Goal: Use online tool/utility: Utilize a website feature to perform a specific function

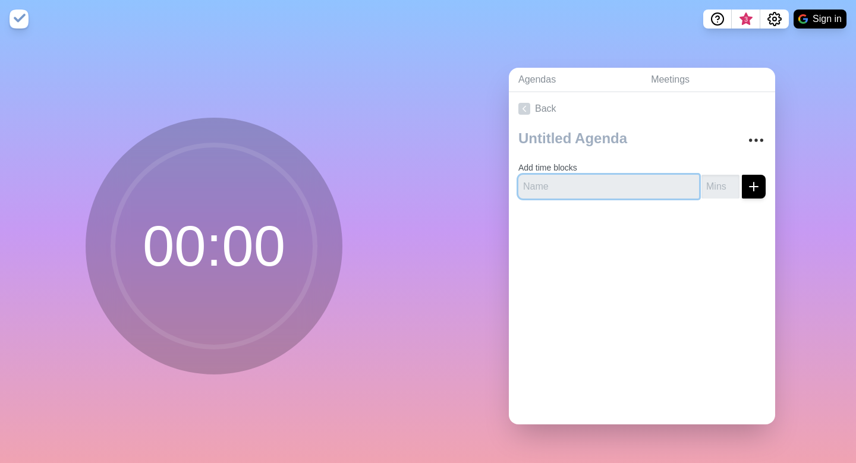
click at [551, 189] on input "text" at bounding box center [609, 187] width 181 height 24
type input "aesdlfkjas;"
click at [709, 186] on input "number" at bounding box center [721, 187] width 38 height 24
type input "1"
click at [752, 189] on icon "submit" at bounding box center [754, 187] width 14 height 14
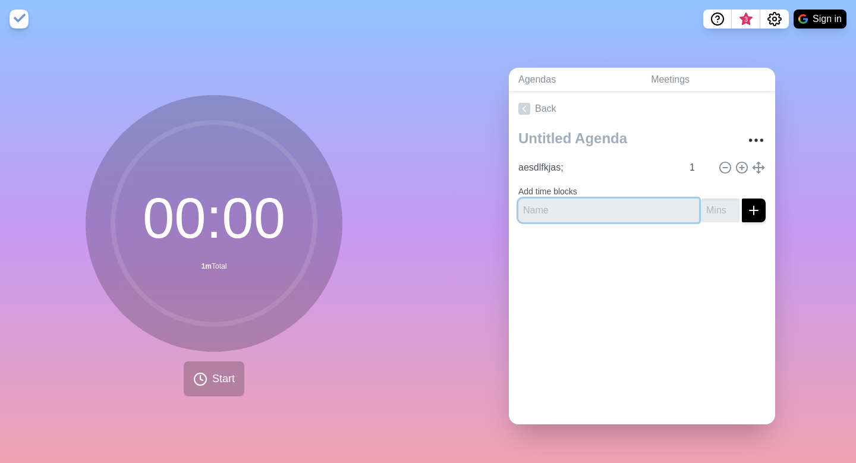
click at [642, 199] on input "text" at bounding box center [609, 211] width 181 height 24
type input "sfskdjh"
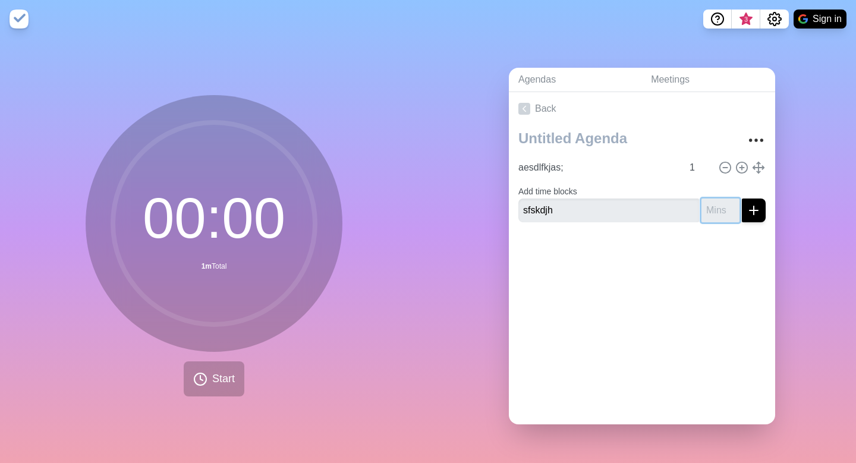
click at [722, 211] on input "number" at bounding box center [721, 211] width 38 height 24
type input "2"
click at [752, 214] on icon "submit" at bounding box center [754, 210] width 14 height 14
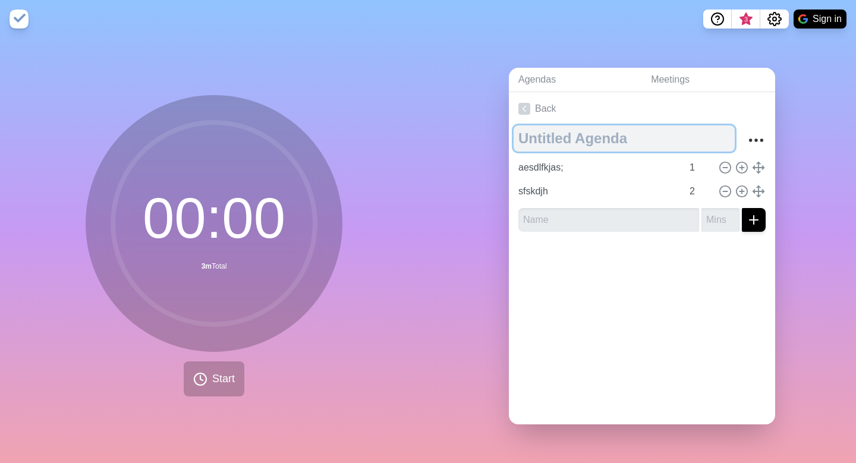
click at [609, 139] on textarea at bounding box center [624, 138] width 221 height 26
click at [616, 146] on textarea "lskdfj" at bounding box center [624, 138] width 221 height 26
type textarea "lskdfj"
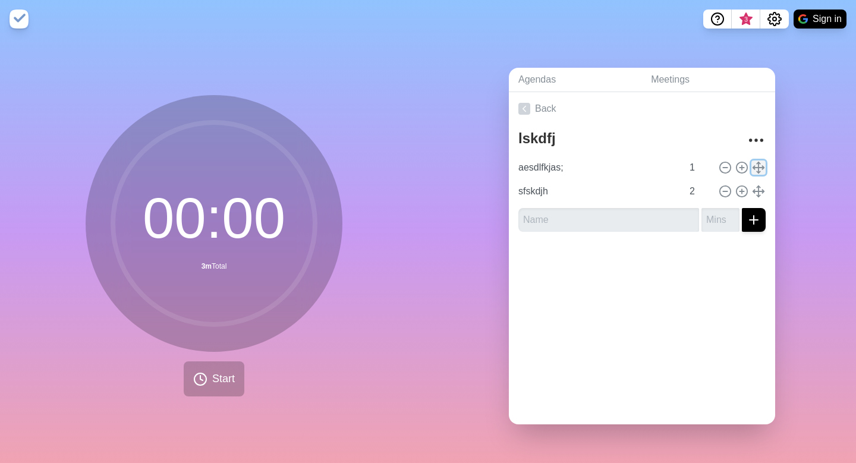
click at [757, 171] on polyline at bounding box center [759, 172] width 4 height 2
click at [761, 171] on icon at bounding box center [758, 167] width 13 height 13
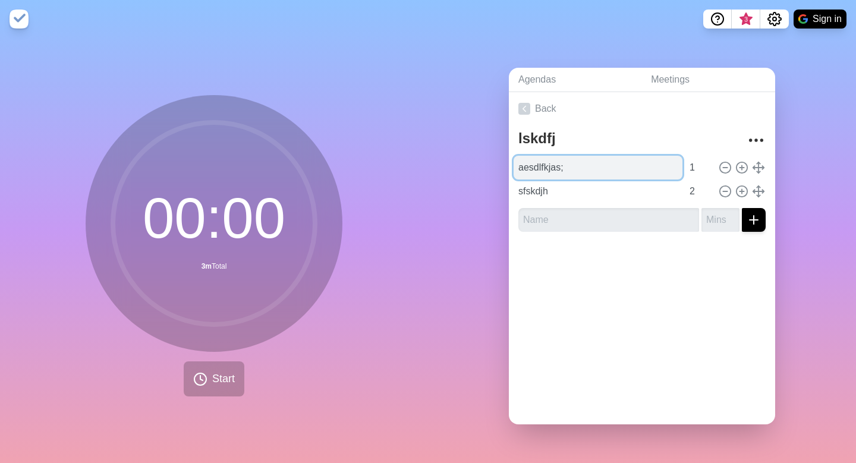
click at [532, 171] on input "aesdlfkjas;" at bounding box center [598, 168] width 169 height 24
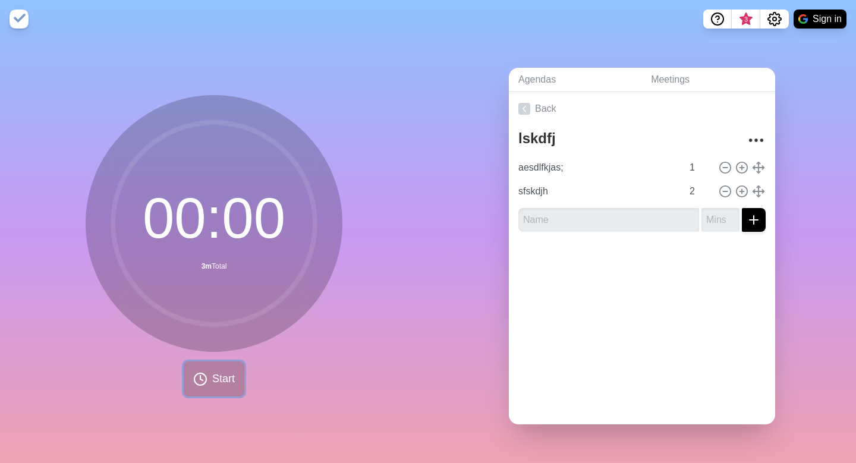
click at [211, 383] on button "Start" at bounding box center [214, 379] width 61 height 35
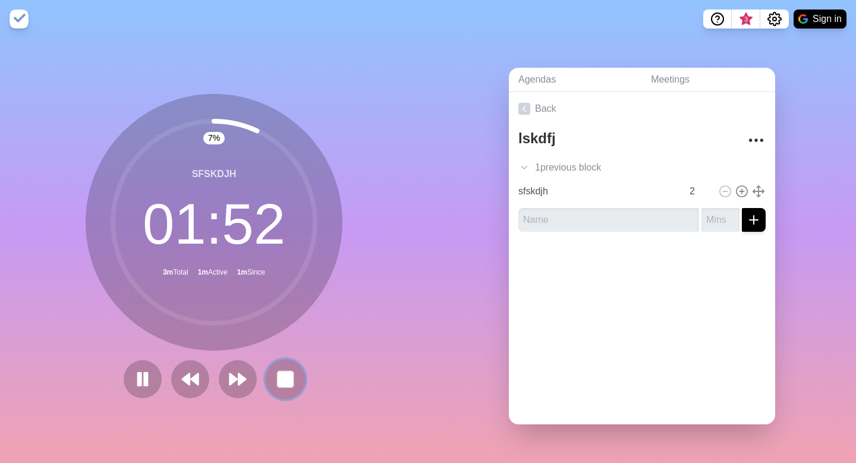
click at [284, 376] on rect at bounding box center [285, 379] width 15 height 15
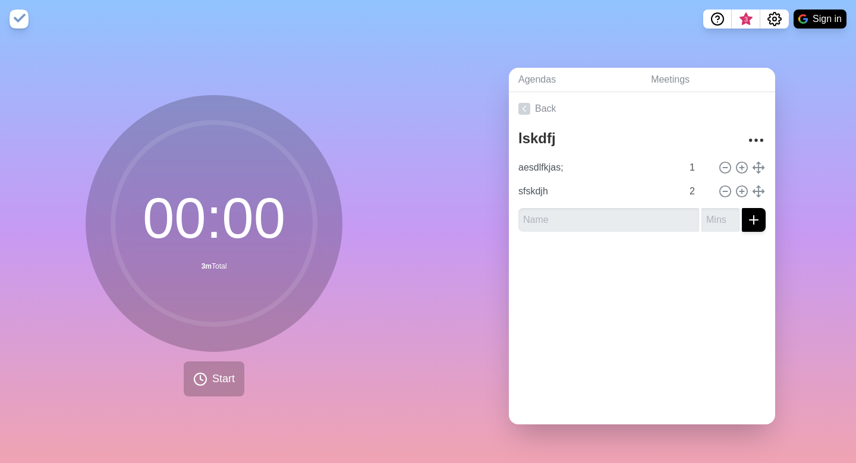
click at [18, 21] on img at bounding box center [19, 19] width 19 height 19
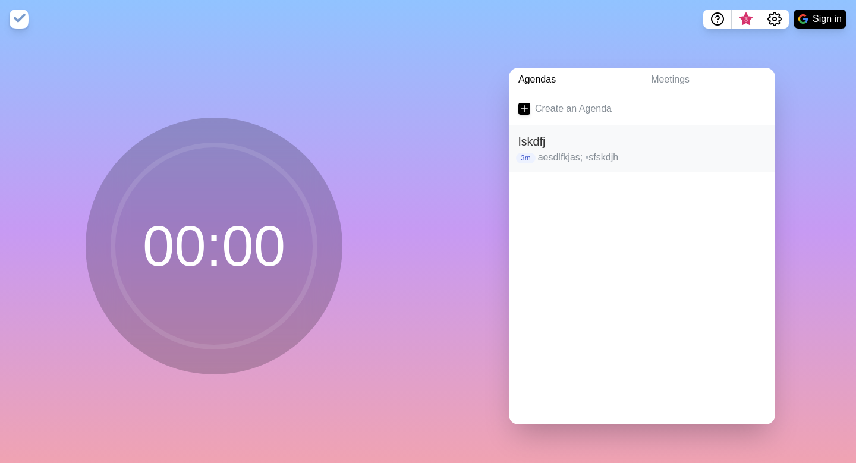
click at [544, 140] on h2 "lskdfj" at bounding box center [642, 142] width 247 height 18
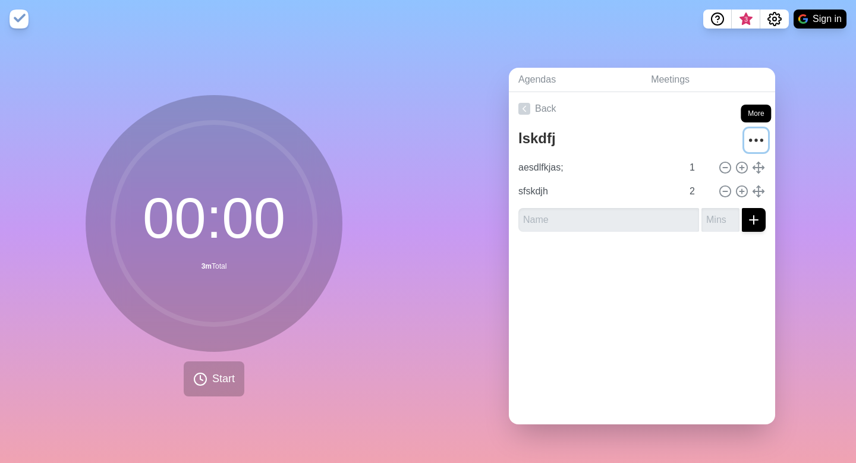
click at [750, 140] on circle "More" at bounding box center [751, 141] width 2 height 2
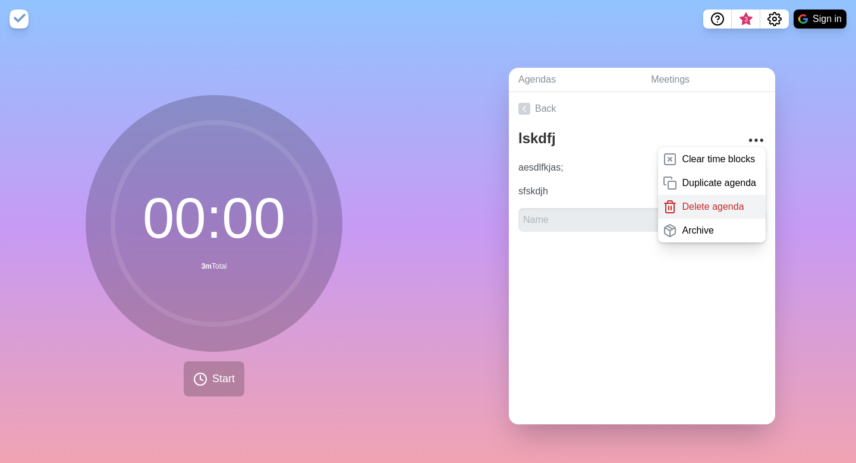
click at [745, 208] on div "Delete agenda" at bounding box center [712, 207] width 108 height 24
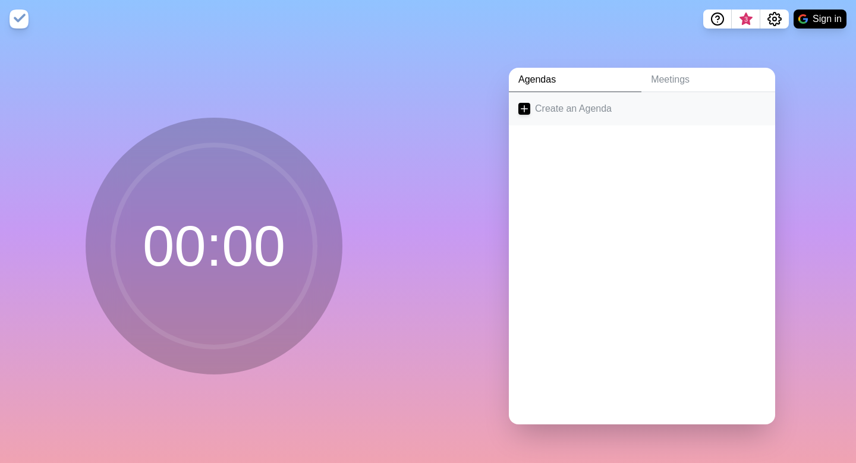
click at [524, 108] on icon at bounding box center [525, 109] width 12 height 12
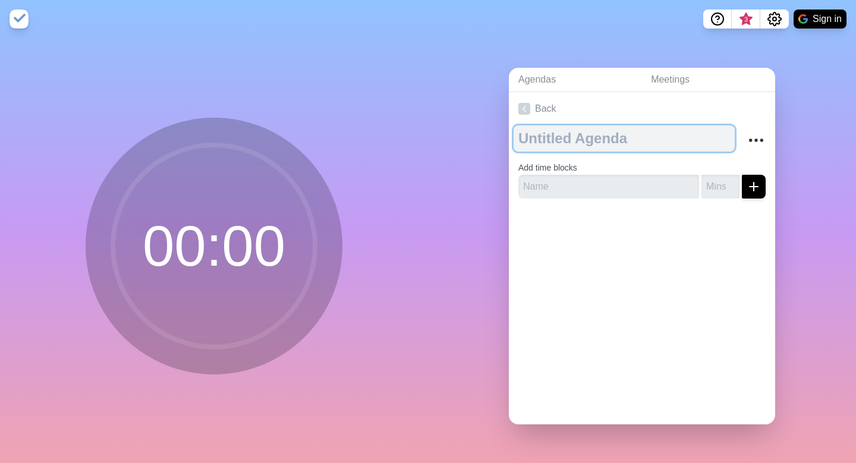
click at [567, 139] on textarea at bounding box center [624, 138] width 221 height 26
type textarea "First Grade Day One Agenda"
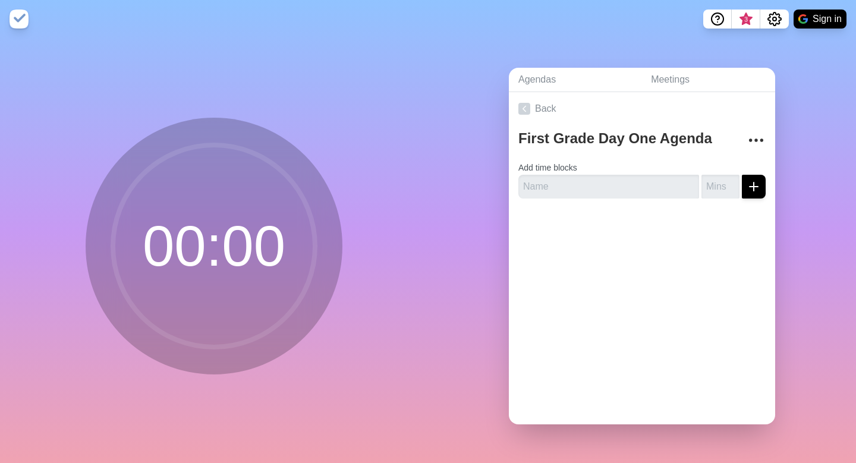
type input "c"
type input "Check-in"
click at [717, 190] on input "number" at bounding box center [721, 187] width 38 height 24
type input "3"
click at [753, 192] on icon "submit" at bounding box center [754, 187] width 14 height 14
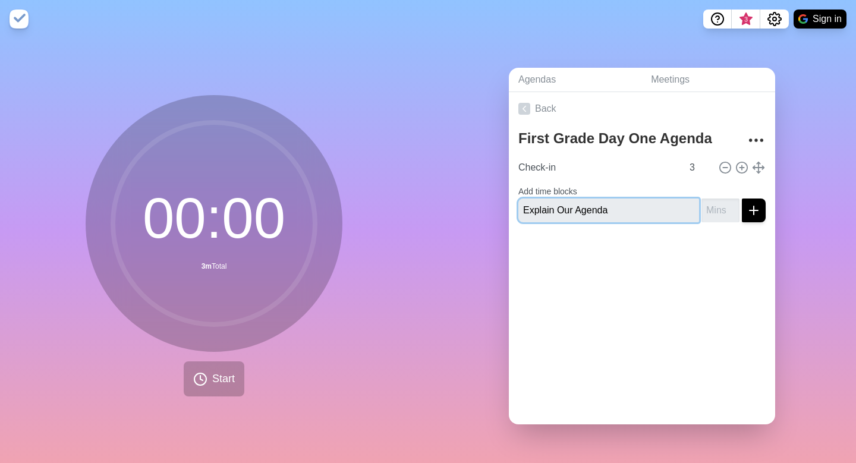
type input "Explain Our Agenda"
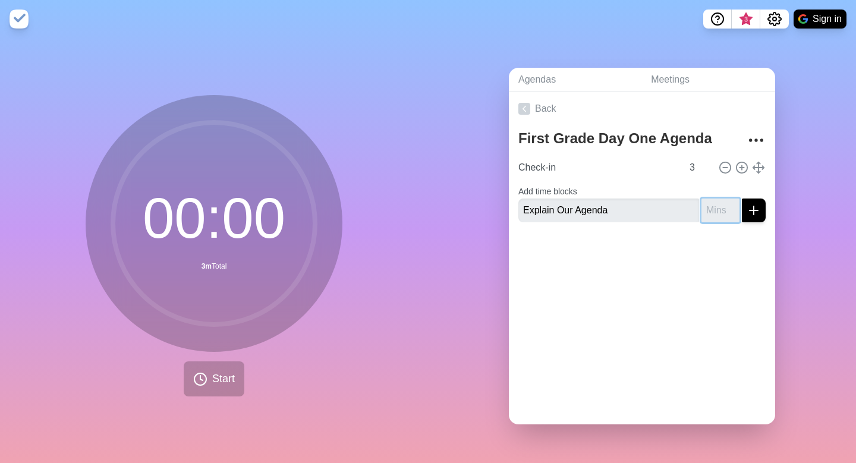
click at [715, 209] on input "number" at bounding box center [721, 211] width 38 height 24
type input "2"
click at [758, 211] on line "submit" at bounding box center [754, 211] width 8 height 0
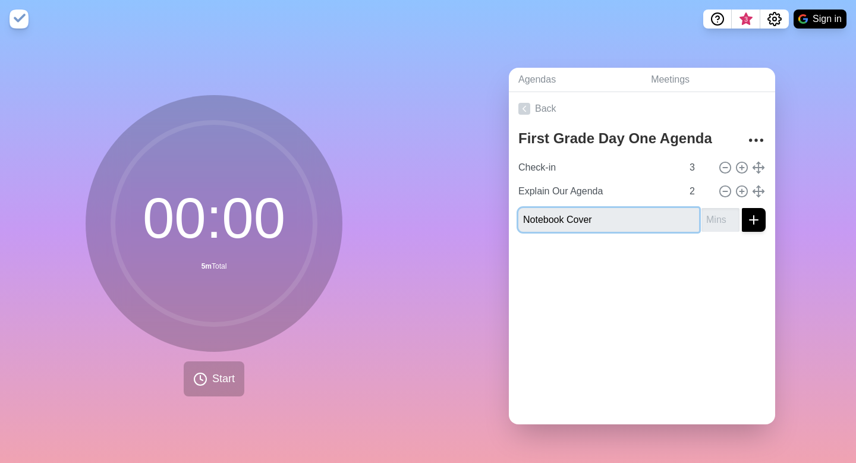
type input "Notebook Cover"
click at [711, 222] on input "number" at bounding box center [721, 220] width 38 height 24
type input "5"
click at [755, 220] on line "submit" at bounding box center [754, 220] width 8 height 0
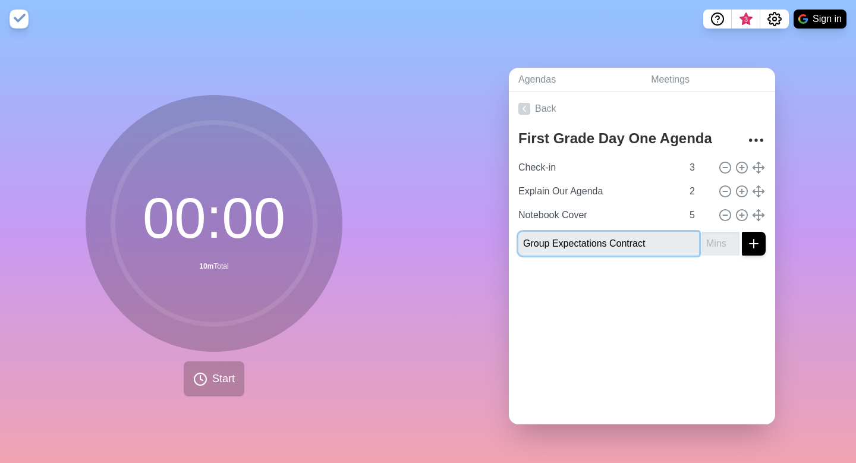
type input "Group Expectations Contract"
click at [722, 246] on input "number" at bounding box center [721, 244] width 38 height 24
type input "10"
click at [749, 243] on icon "submit" at bounding box center [754, 244] width 14 height 14
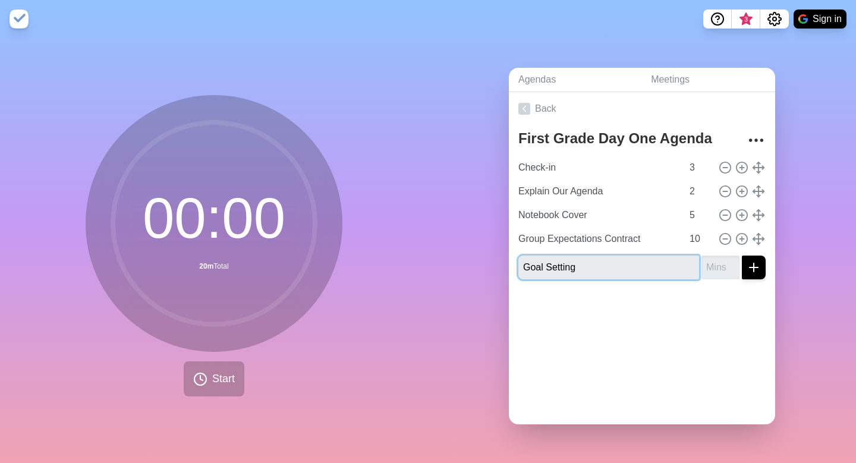
type input "Goal Setting"
click at [713, 271] on input "number" at bounding box center [721, 268] width 38 height 24
type input "10"
click at [755, 268] on line "submit" at bounding box center [754, 268] width 8 height 0
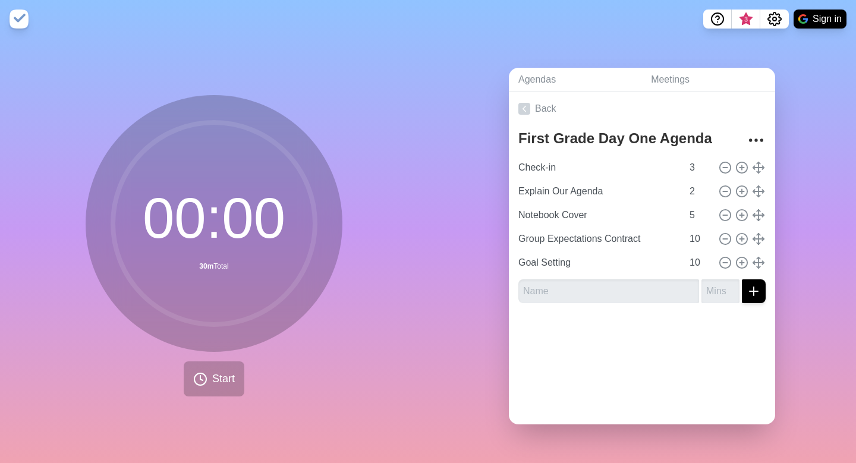
click at [15, 20] on img at bounding box center [19, 19] width 19 height 19
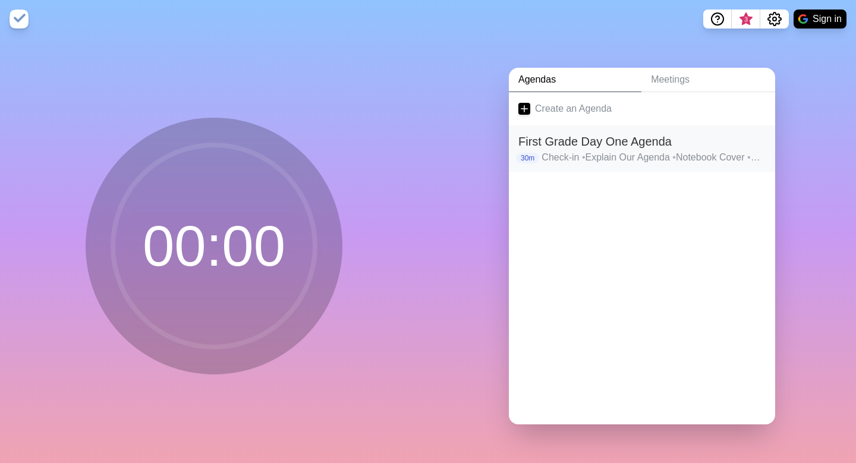
click at [561, 141] on h2 "First Grade Day One Agenda" at bounding box center [642, 142] width 247 height 18
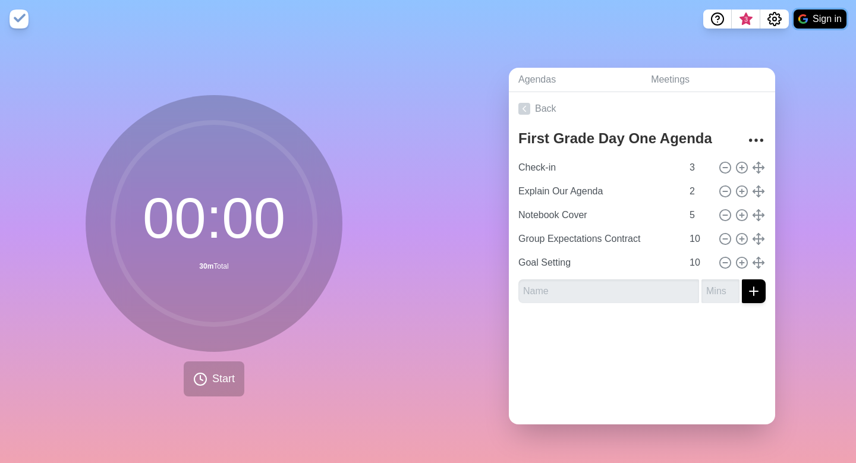
click at [828, 21] on button "Sign in" at bounding box center [820, 19] width 53 height 19
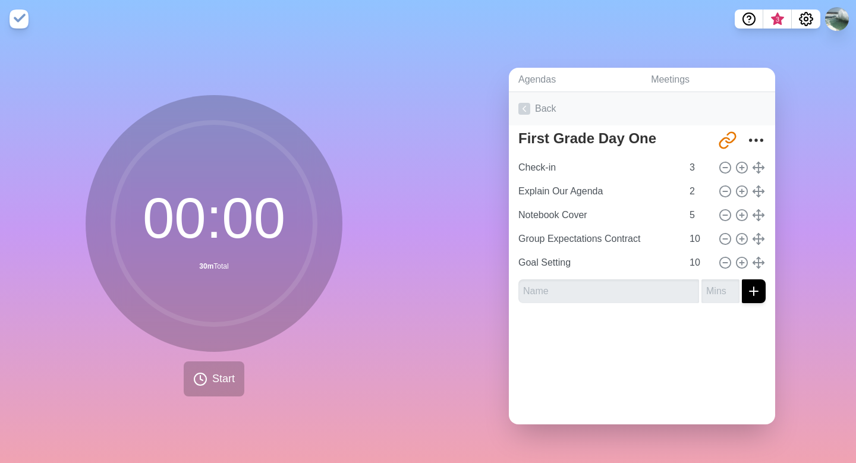
click at [536, 110] on link "Back" at bounding box center [642, 108] width 266 height 33
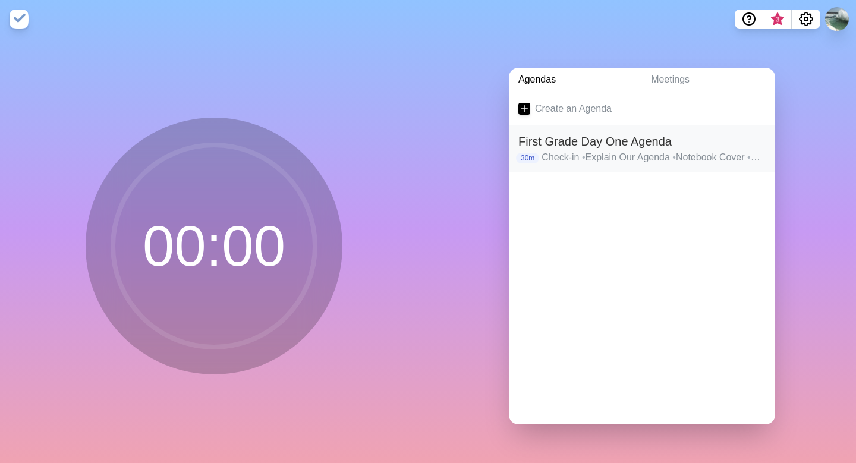
click at [580, 143] on h2 "First Grade Day One Agenda" at bounding box center [642, 142] width 247 height 18
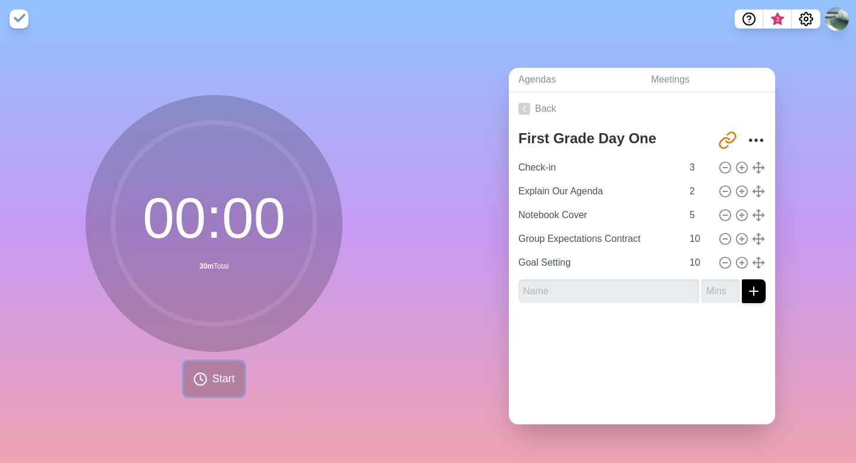
click at [211, 382] on button "Start" at bounding box center [214, 379] width 61 height 35
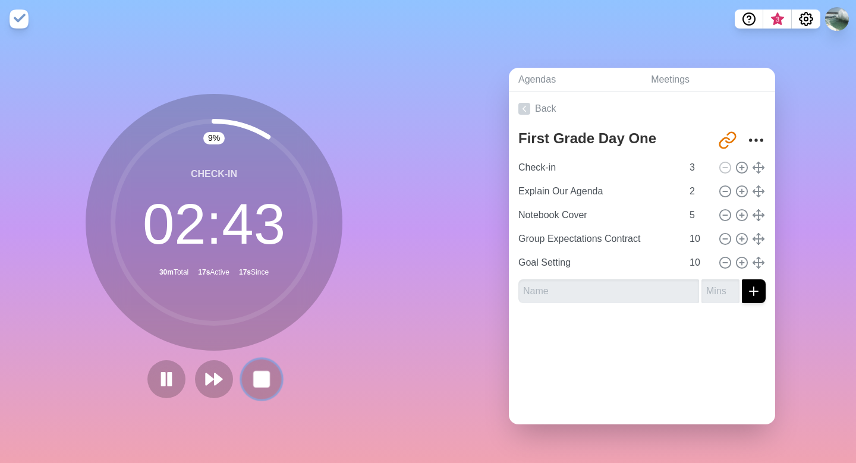
click at [264, 383] on rect at bounding box center [261, 379] width 15 height 15
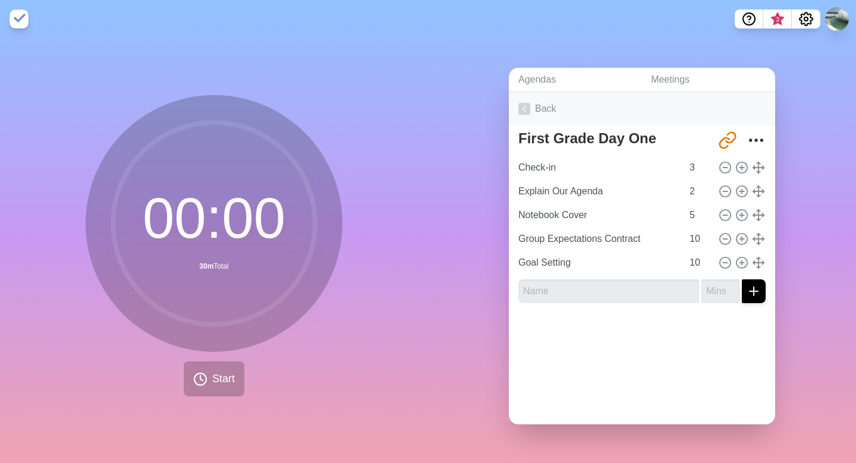
click at [524, 107] on icon at bounding box center [525, 109] width 12 height 12
